Goal: Find specific page/section: Find specific page/section

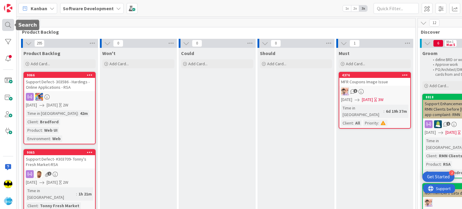
click at [8, 28] on div at bounding box center [8, 25] width 12 height 12
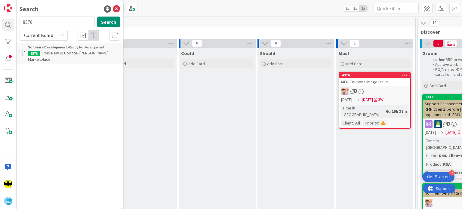
click at [58, 26] on input "8578" at bounding box center [57, 22] width 75 height 11
type input "\"
click at [62, 12] on div "Search" at bounding box center [70, 9] width 100 height 9
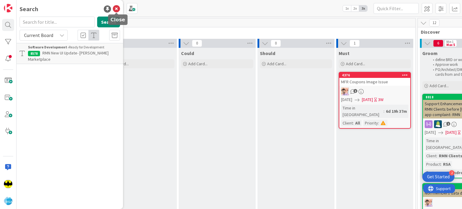
click at [119, 12] on icon at bounding box center [116, 8] width 7 height 7
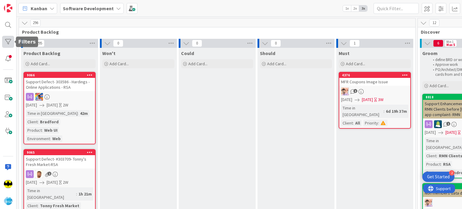
click at [4, 46] on div at bounding box center [8, 42] width 12 height 12
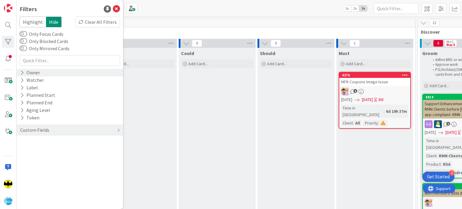
click at [52, 74] on div "Owner" at bounding box center [70, 73] width 106 height 8
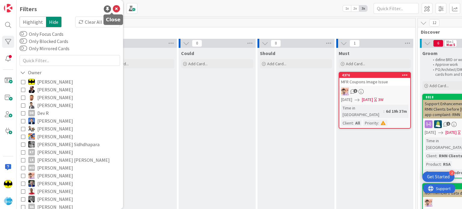
click at [115, 12] on icon at bounding box center [116, 8] width 7 height 7
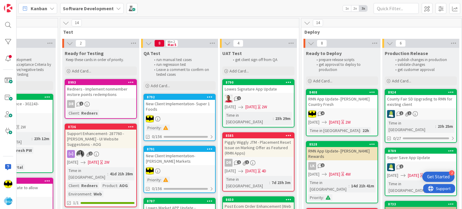
scroll to position [0, 838]
